Goal: Task Accomplishment & Management: Use online tool/utility

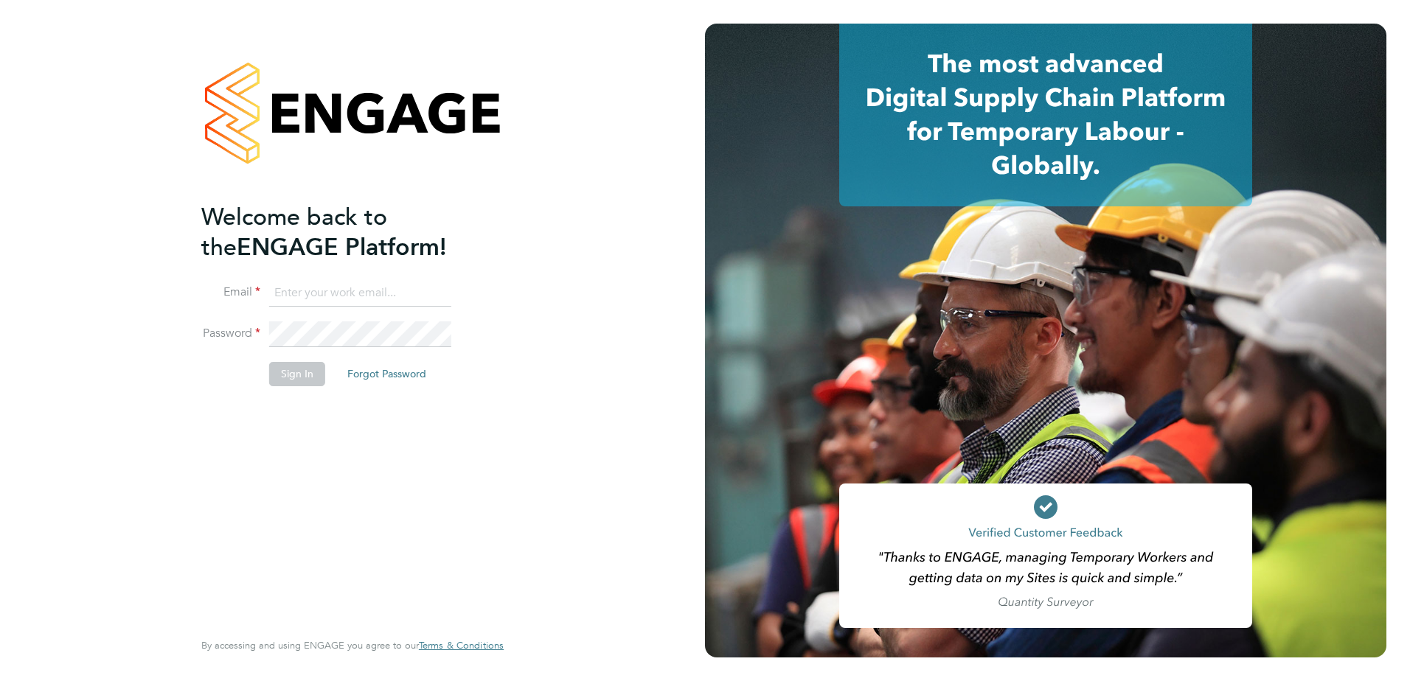
type input "angela.williams@apleona.com"
click at [292, 378] on button "Sign In" at bounding box center [297, 374] width 56 height 24
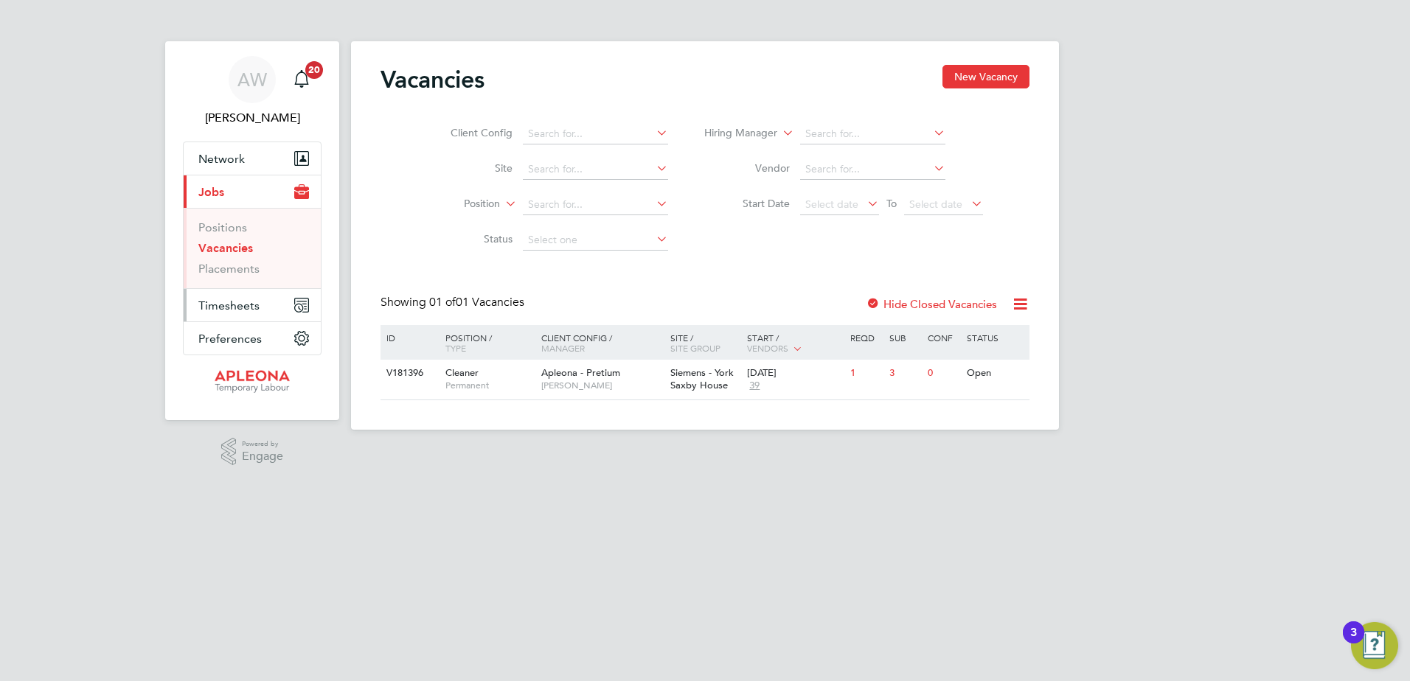
click at [209, 307] on span "Timesheets" at bounding box center [228, 306] width 61 height 14
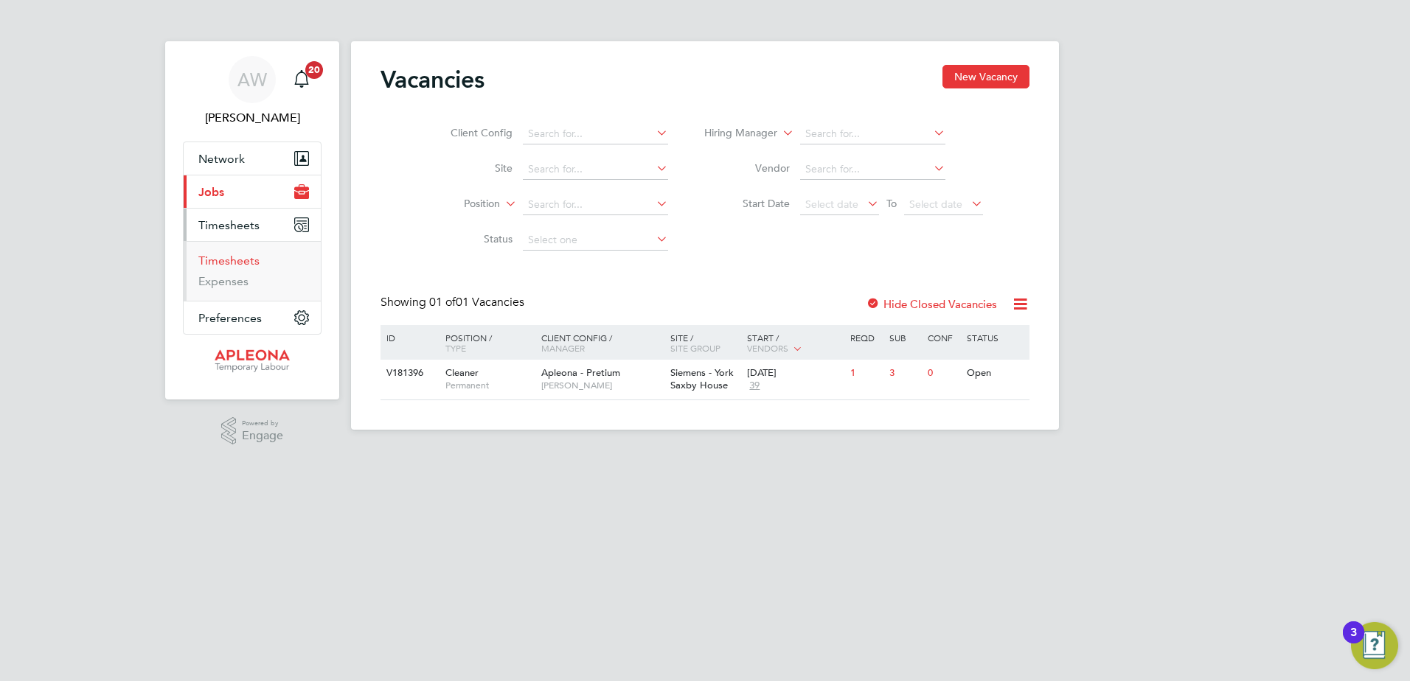
click at [226, 260] on link "Timesheets" at bounding box center [228, 261] width 61 height 14
